Goal: Find specific page/section: Find specific page/section

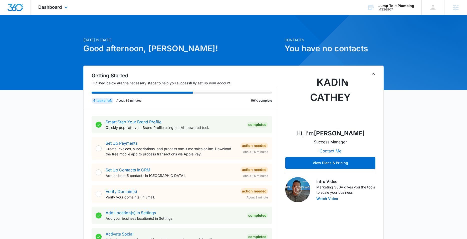
click at [64, 13] on div "Dashboard Apps Reputation Forms CRM Email Social Payments POS Content Ads Intel…" at bounding box center [54, 7] width 46 height 15
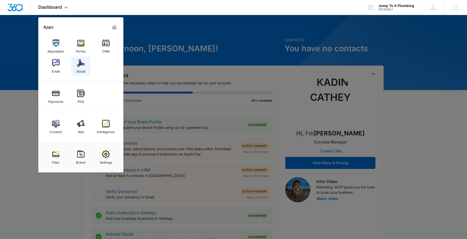
click at [76, 67] on div "Social" at bounding box center [80, 70] width 9 height 7
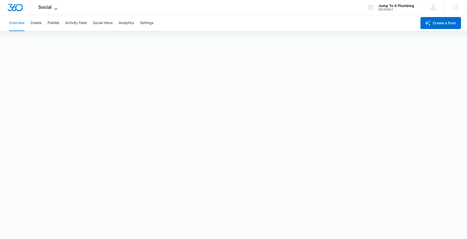
click at [55, 7] on icon at bounding box center [56, 9] width 6 height 6
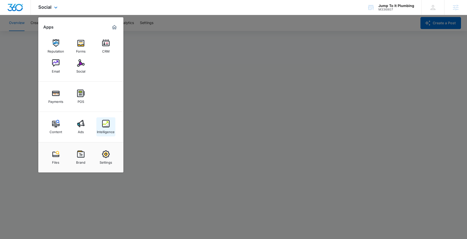
click at [105, 129] on div "Intelligence" at bounding box center [106, 130] width 18 height 7
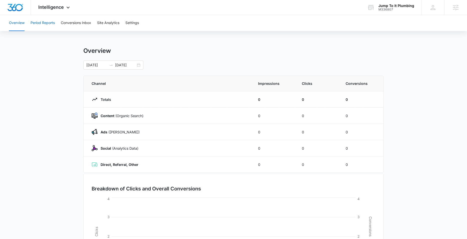
click at [42, 26] on button "Period Reports" at bounding box center [43, 23] width 24 height 16
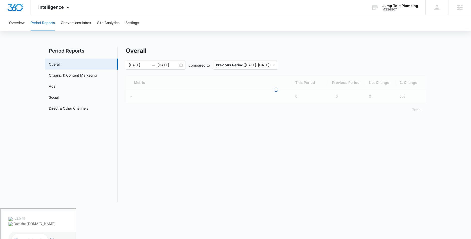
click at [164, 37] on div "Overview Period Reports Conversions Inbox Site Analytics Settings Period Report…" at bounding box center [235, 111] width 471 height 193
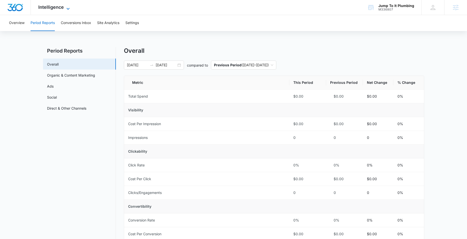
click at [66, 8] on icon at bounding box center [68, 9] width 6 height 6
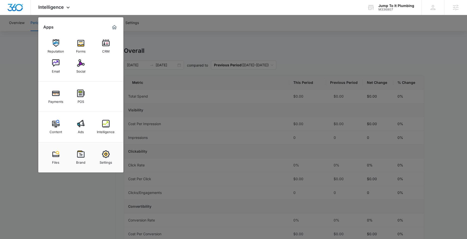
click at [27, 63] on div at bounding box center [233, 119] width 467 height 239
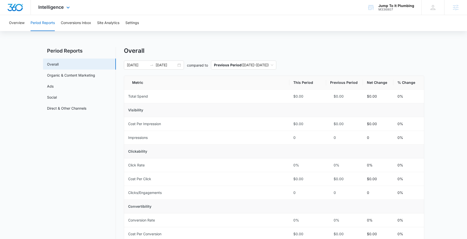
click at [62, 10] on div "Intelligence Apps Reputation Forms CRM Email Social Payments POS Content Ads In…" at bounding box center [55, 7] width 48 height 15
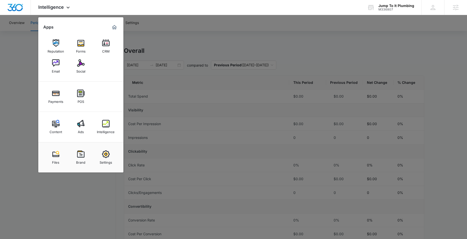
click at [176, 37] on div at bounding box center [233, 119] width 467 height 239
